Goal: Navigation & Orientation: Find specific page/section

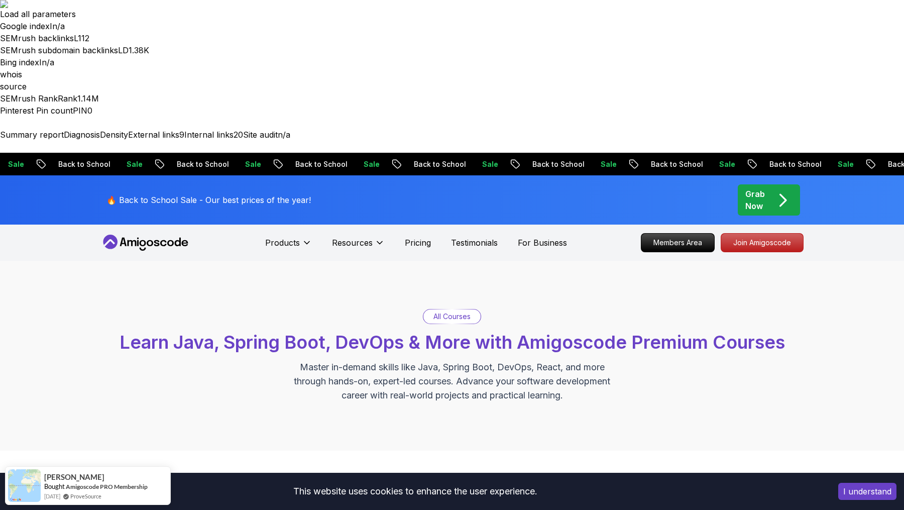
click at [149, 234] on icon at bounding box center [145, 242] width 90 height 16
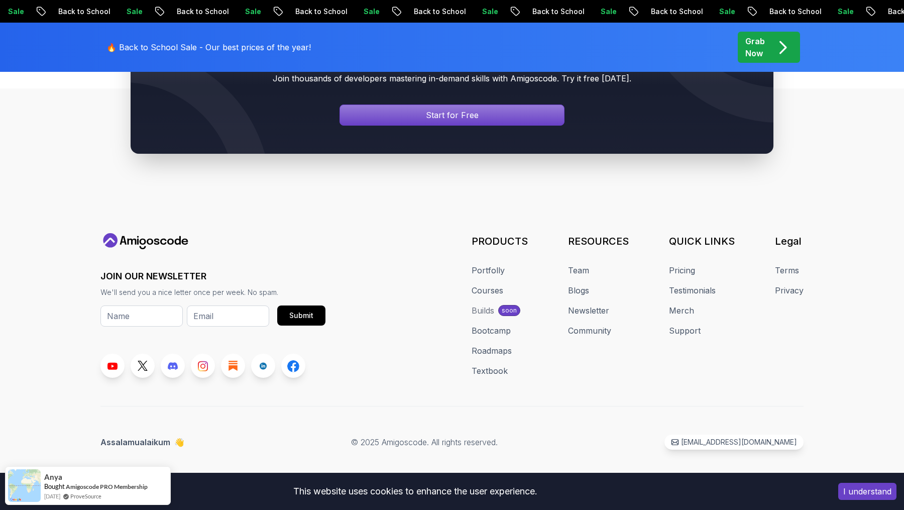
scroll to position [6362, 0]
click at [275, 353] on link at bounding box center [263, 365] width 24 height 24
click at [176, 390] on p "Assalamualaikum 👋" at bounding box center [142, 442] width 84 height 12
click at [185, 390] on span "👋" at bounding box center [179, 441] width 11 height 13
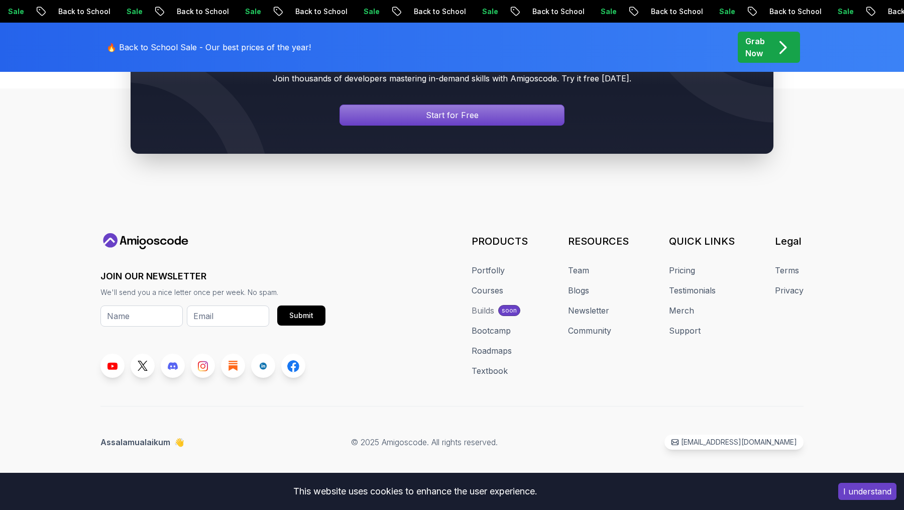
click at [723, 390] on button "I understand" at bounding box center [867, 491] width 58 height 17
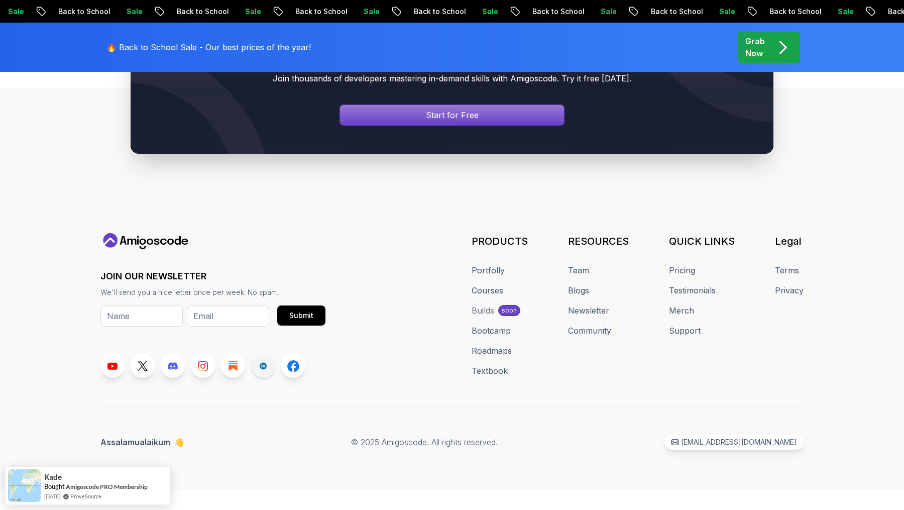
click at [275, 353] on link at bounding box center [263, 365] width 24 height 24
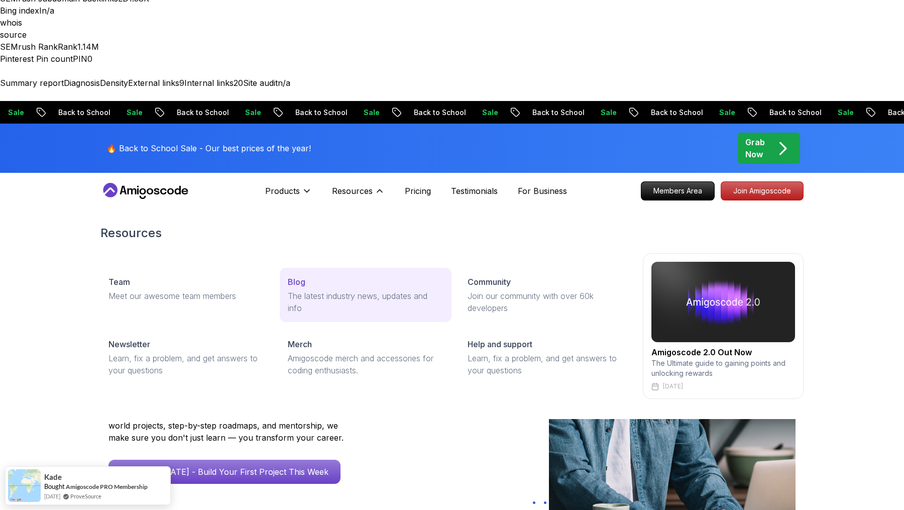
scroll to position [56, 0]
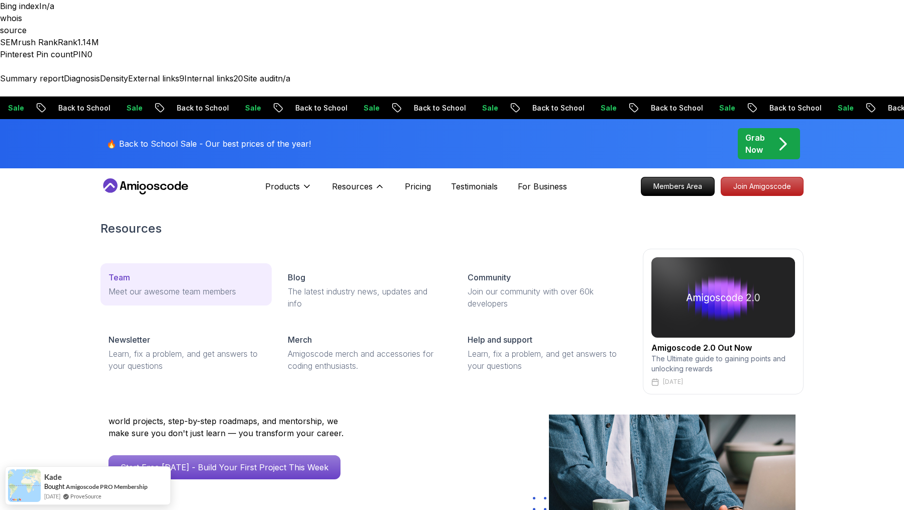
click at [155, 271] on div "Team" at bounding box center [185, 277] width 155 height 12
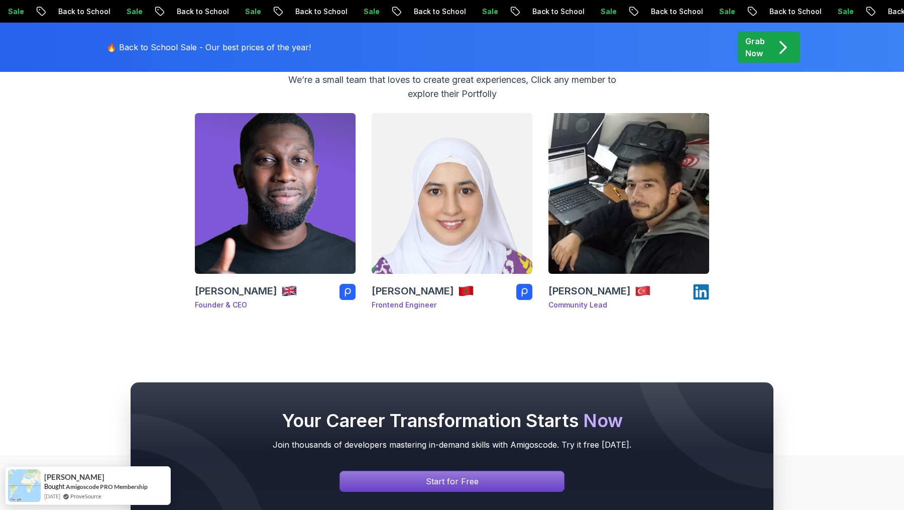
scroll to position [311, 0]
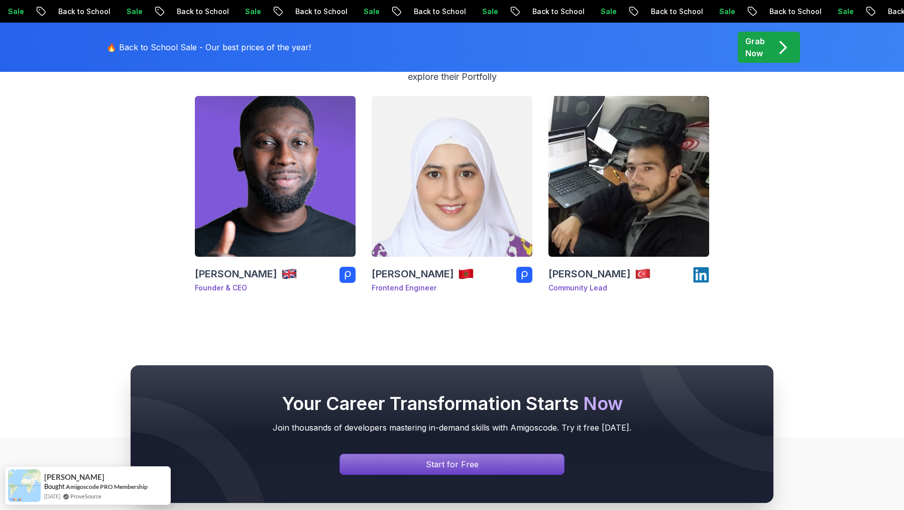
click at [536, 210] on img at bounding box center [452, 176] width 169 height 169
click at [474, 282] on img at bounding box center [466, 274] width 16 height 16
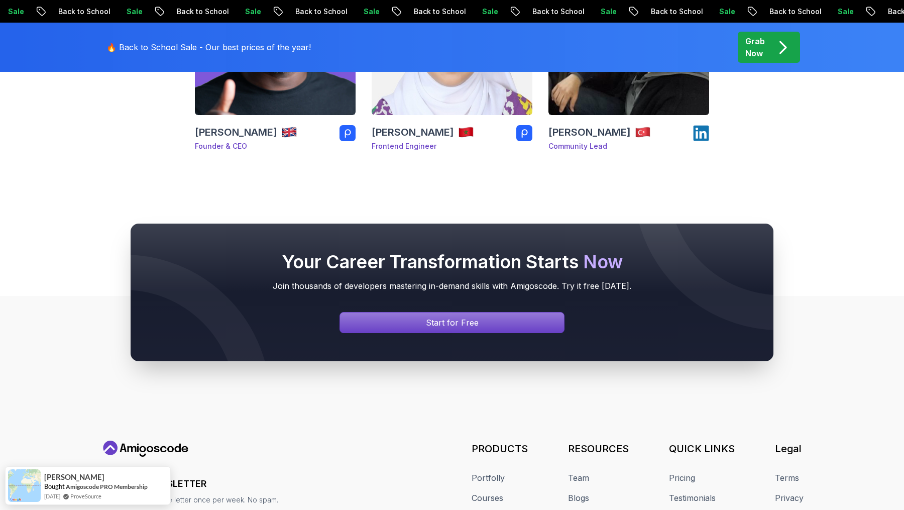
scroll to position [389, 0]
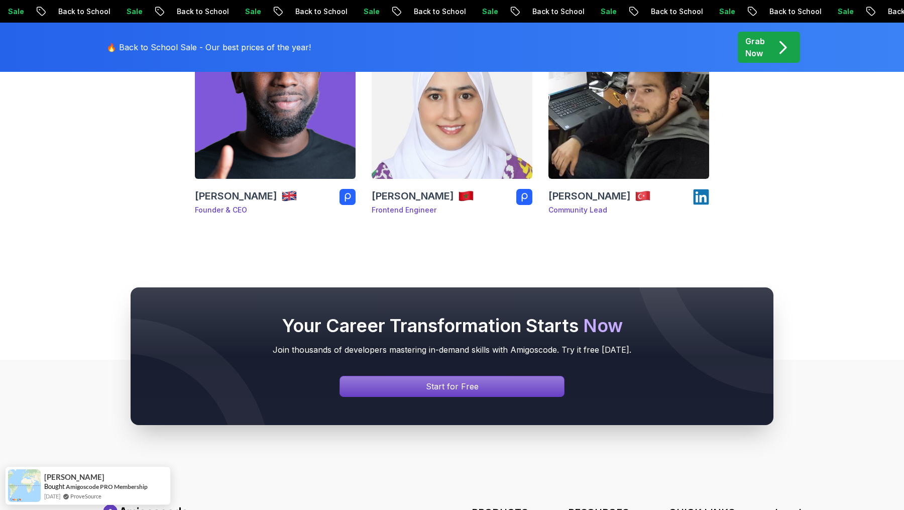
click at [265, 203] on h3 "[PERSON_NAME]" at bounding box center [236, 196] width 82 height 14
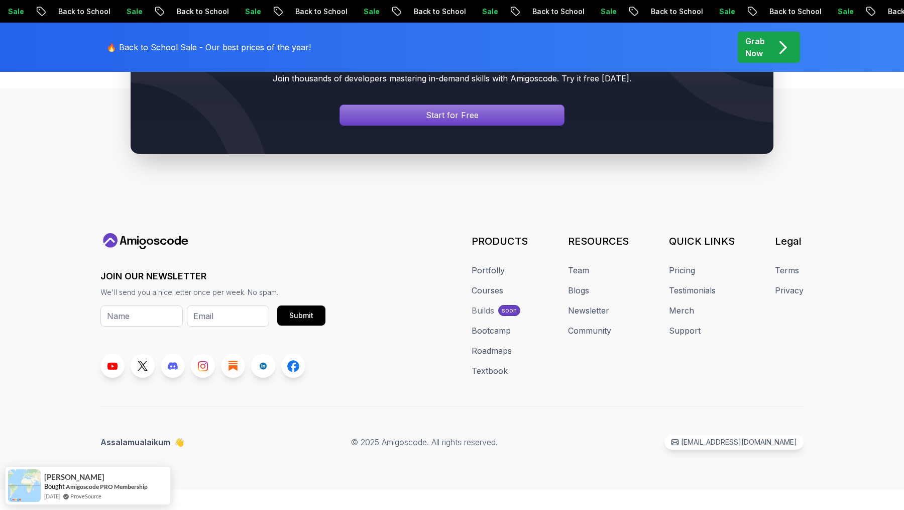
scroll to position [1472, 0]
click at [267, 362] on rect at bounding box center [263, 365] width 7 height 7
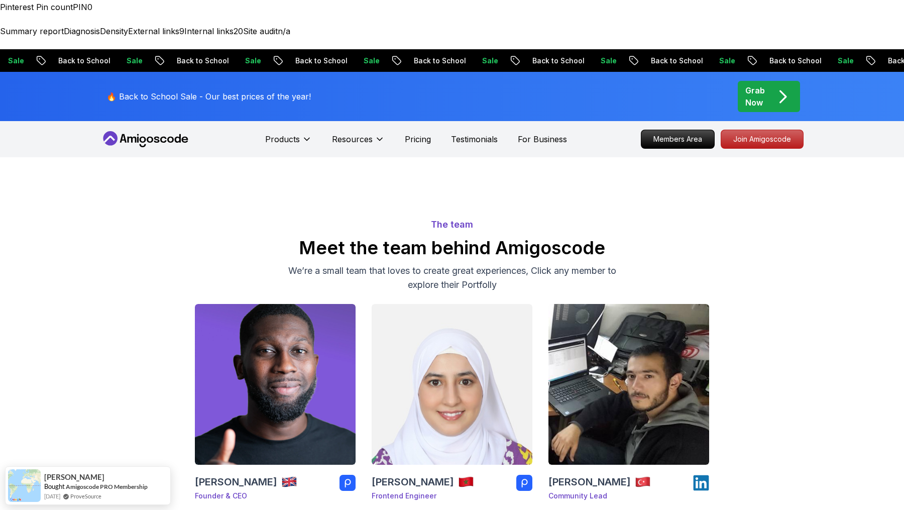
scroll to position [387, 0]
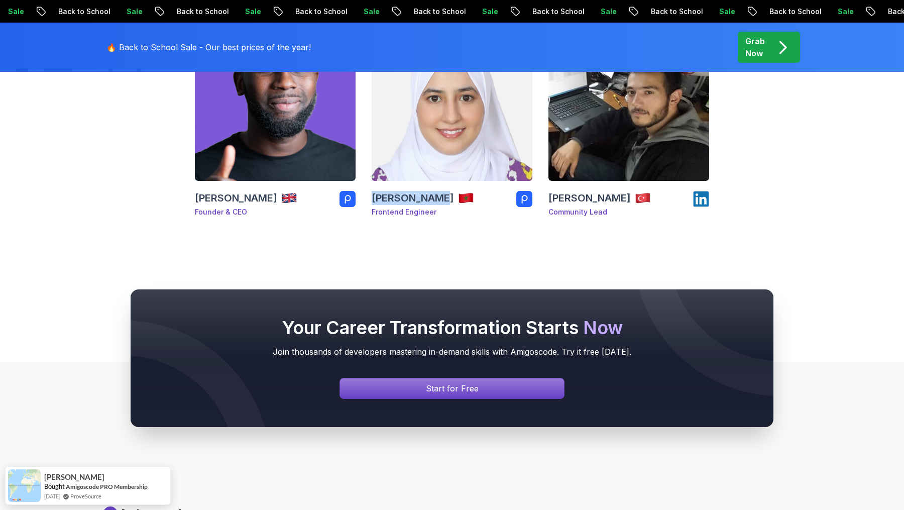
drag, startPoint x: 460, startPoint y: 223, endPoint x: 561, endPoint y: 222, distance: 101.4
click at [561, 222] on div "[PERSON_NAME] Founder & CEO [PERSON_NAME] Frontend Engineer [PERSON_NAME] Commu…" at bounding box center [451, 122] width 703 height 205
copy h3 "[PERSON_NAME]"
